Goal: Task Accomplishment & Management: Complete application form

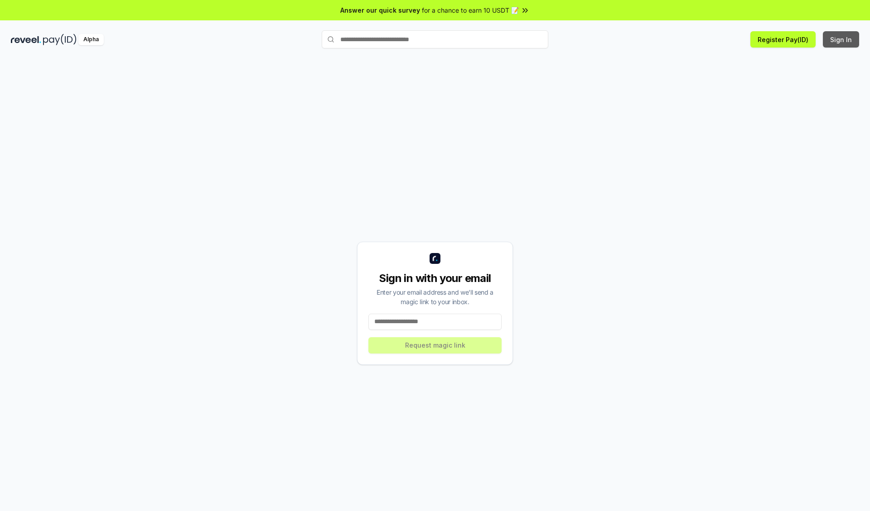
click at [841, 39] on button "Sign In" at bounding box center [841, 39] width 36 height 16
type input "**********"
click at [435, 345] on button "Request magic link" at bounding box center [434, 345] width 133 height 16
